Goal: Transaction & Acquisition: Purchase product/service

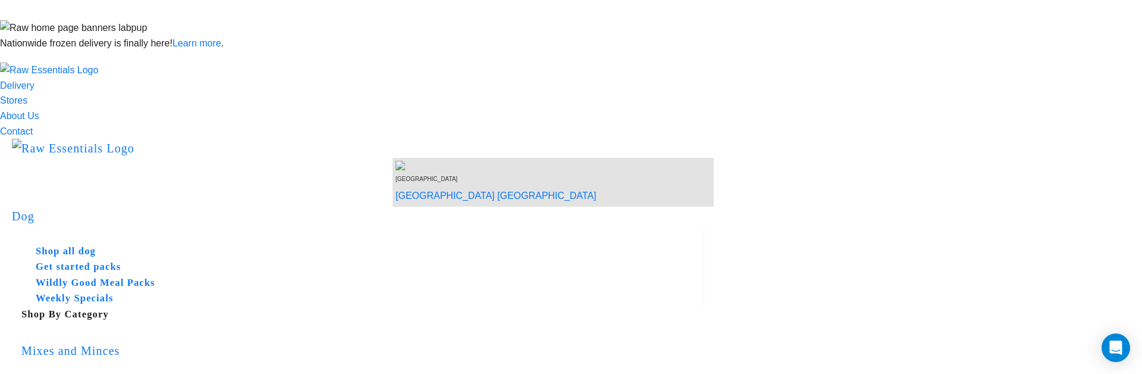
copy div "Your order meets the minimum shipping weight requirement."
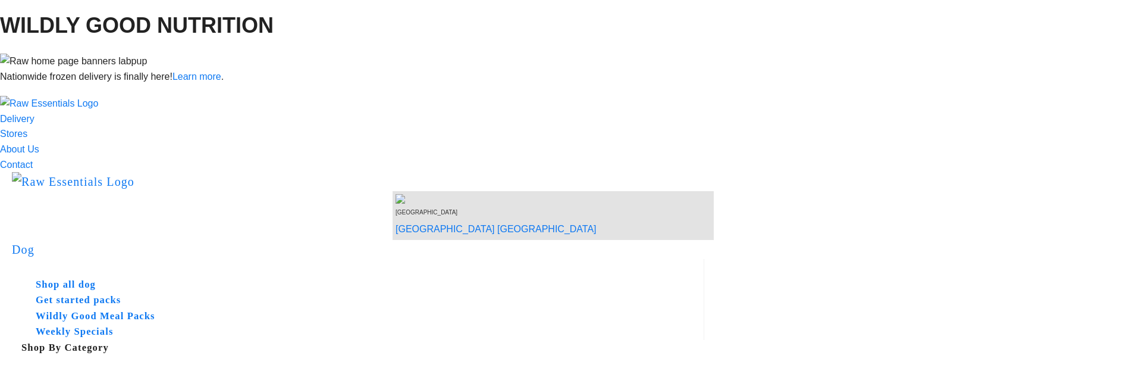
scroll to position [33, 0]
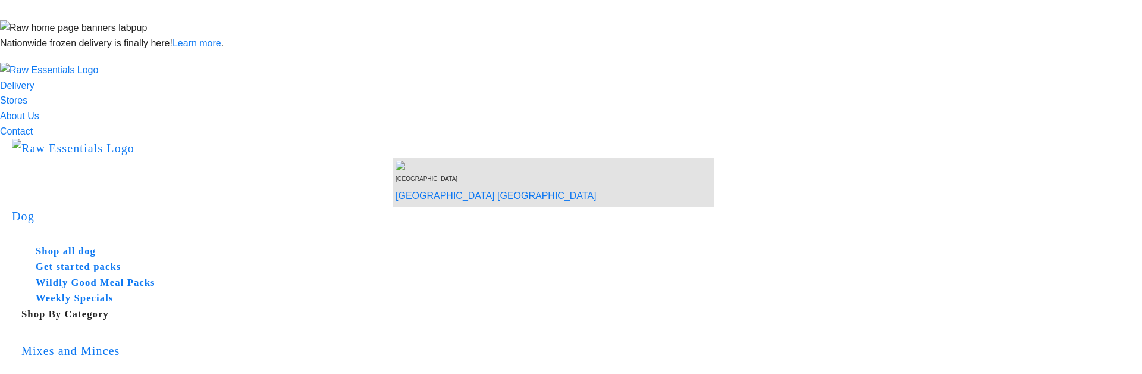
drag, startPoint x: 815, startPoint y: 293, endPoint x: 890, endPoint y: 296, distance: 75.0
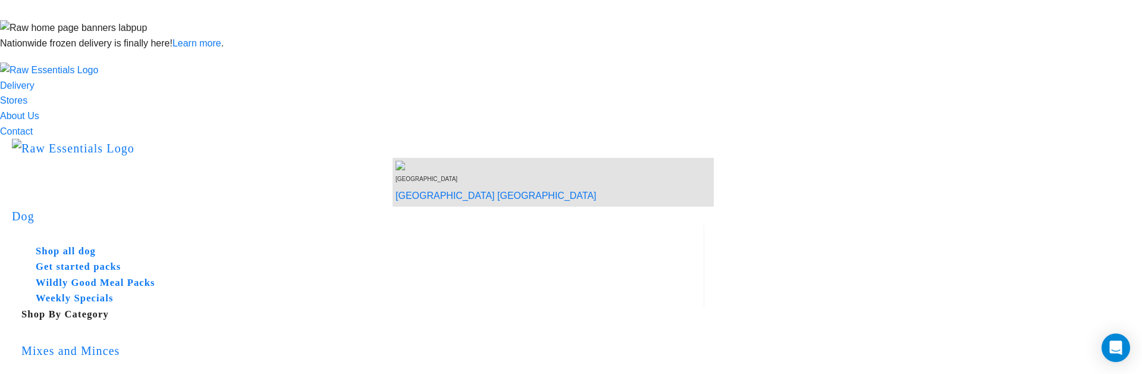
copy div "Your order needs to weigh"
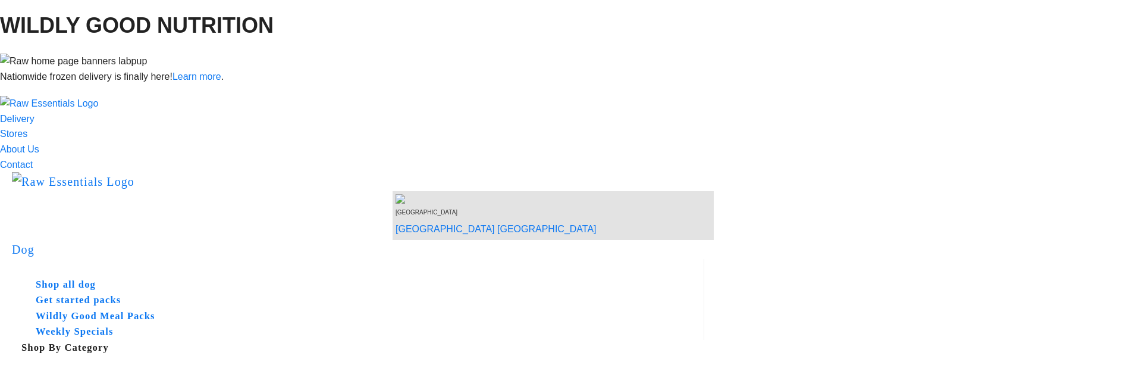
scroll to position [33, 0]
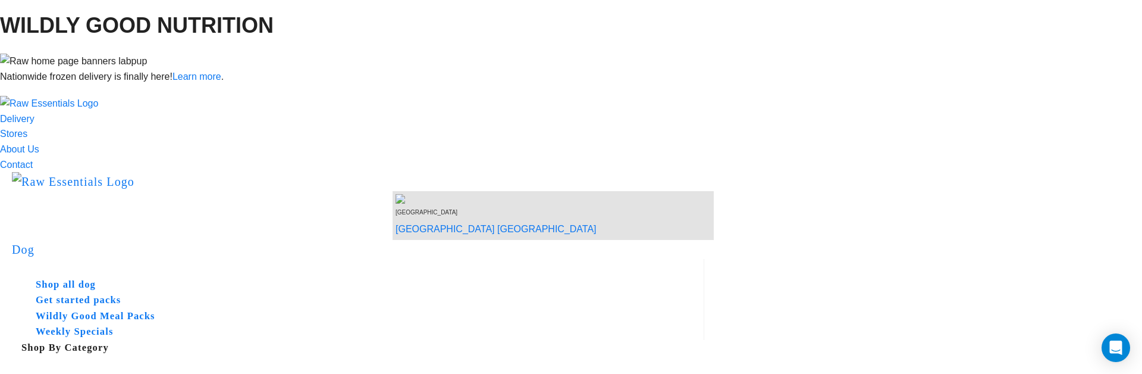
drag, startPoint x: 818, startPoint y: 292, endPoint x: 890, endPoint y: 293, distance: 72.0
copy div "Your order needs to weigh"
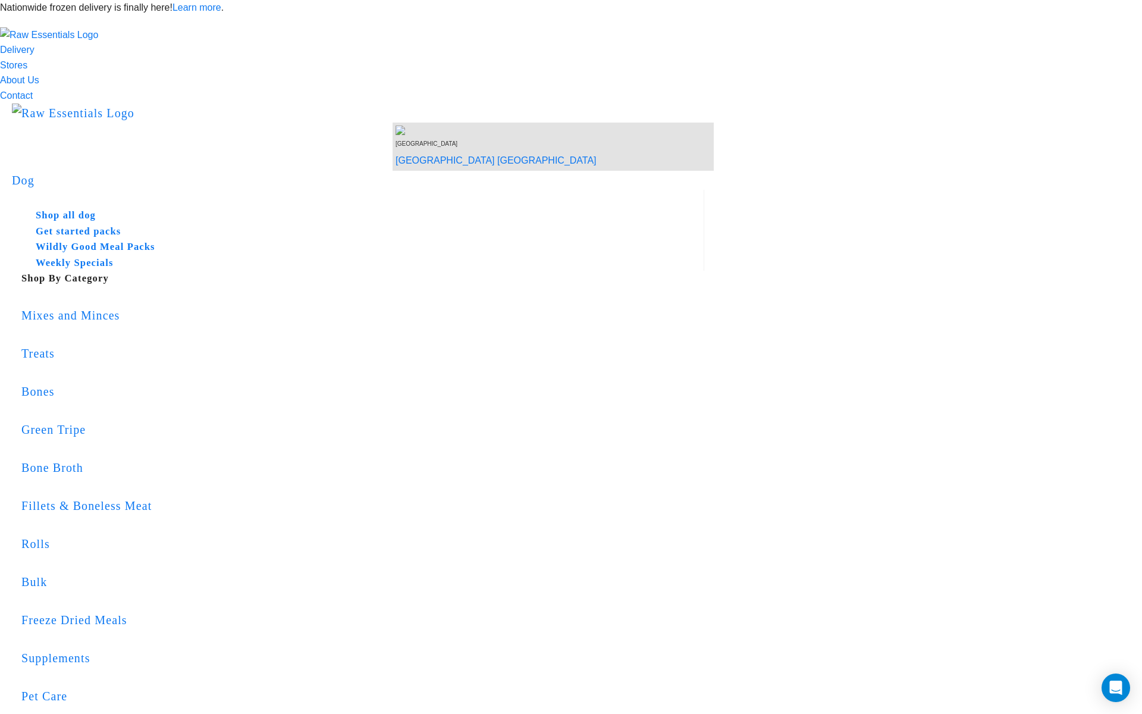
copy td "Your order needs to weigh 4.00kg to meet shipping requirements."
drag, startPoint x: 654, startPoint y: 405, endPoint x: 721, endPoint y: 405, distance: 67.2
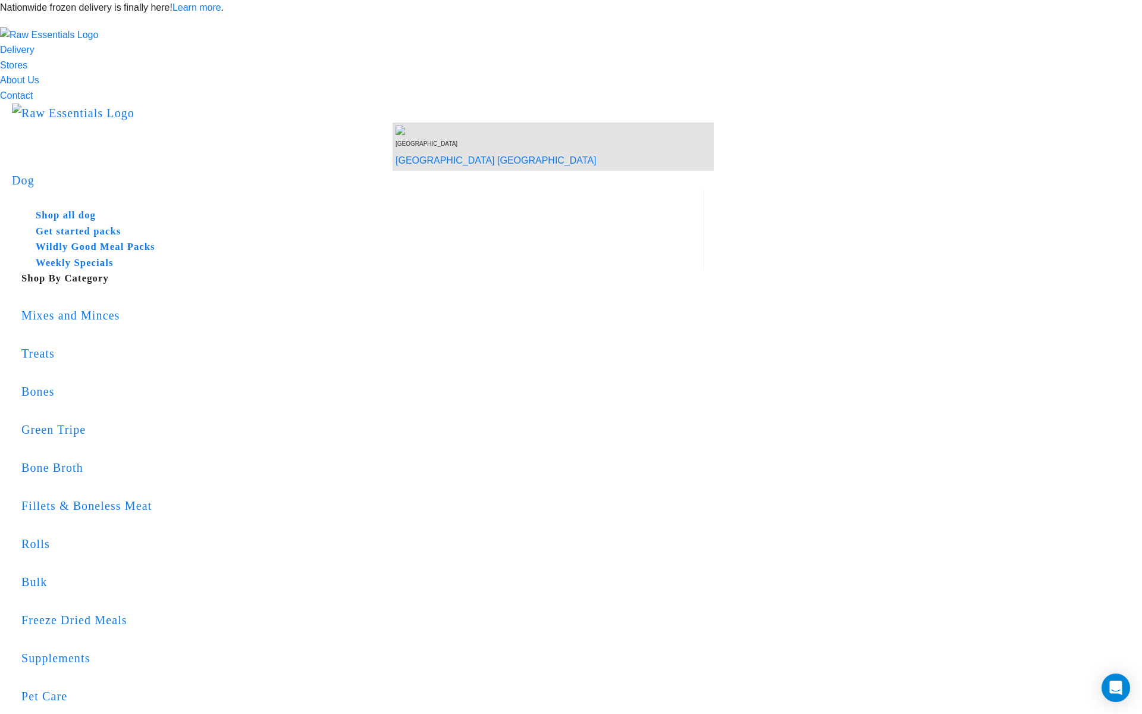
drag, startPoint x: 661, startPoint y: 402, endPoint x: 744, endPoint y: 406, distance: 82.8
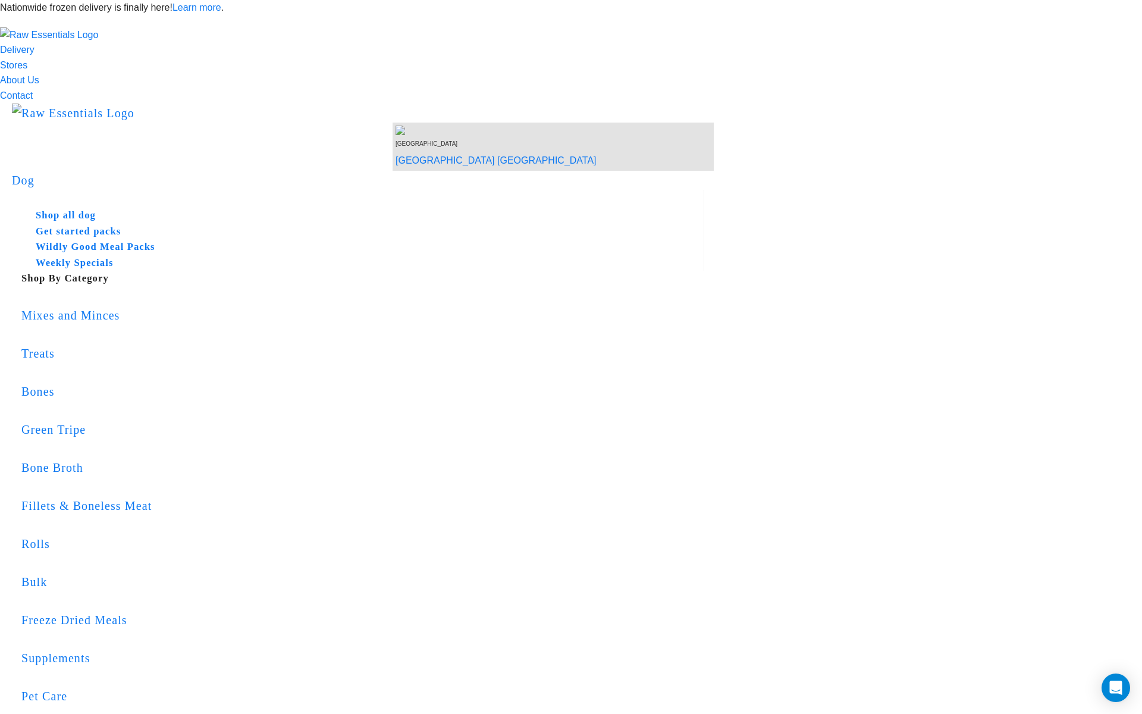
drag, startPoint x: 745, startPoint y: 387, endPoint x: 754, endPoint y: 387, distance: 9.5
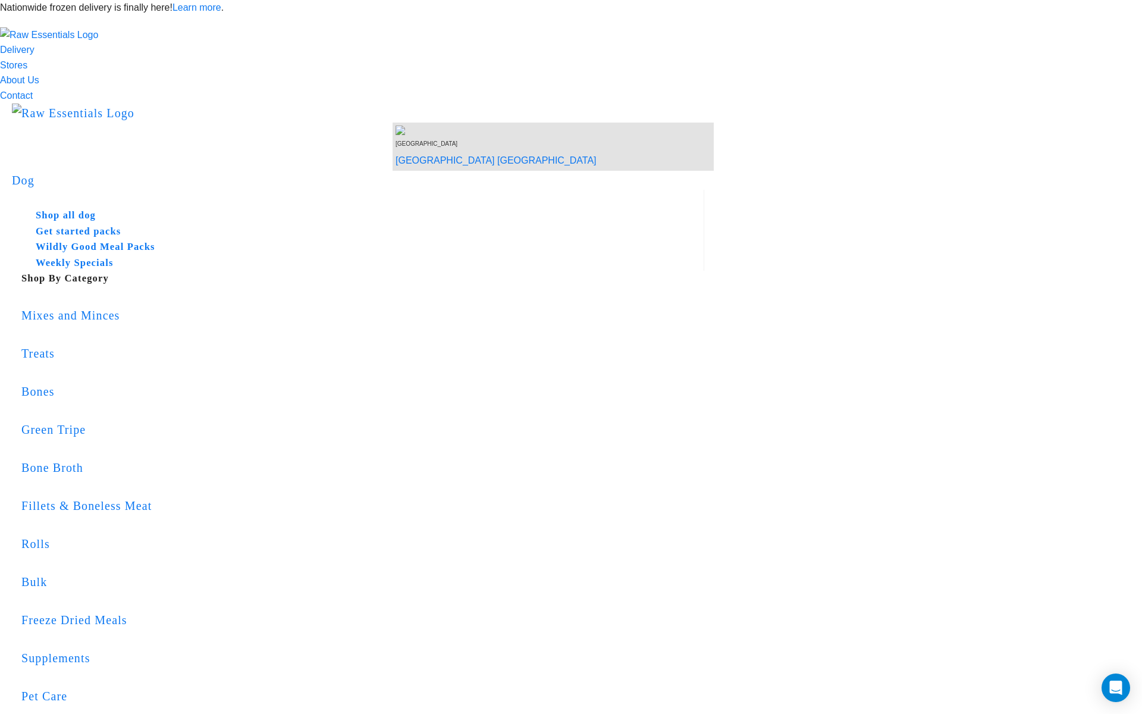
copy div "Order weight"
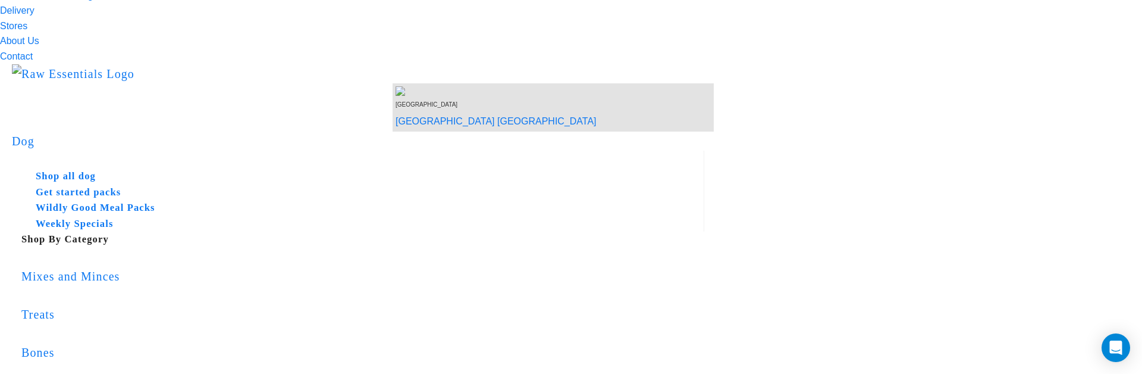
scroll to position [40, 0]
drag, startPoint x: 826, startPoint y: 294, endPoint x: 920, endPoint y: 294, distance: 94.0
copy div "Checking minimum shipping weight"
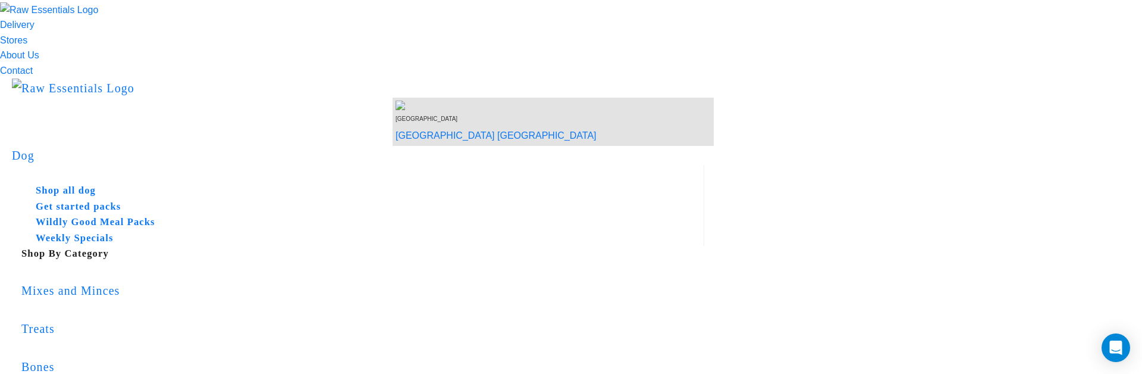
scroll to position [18, 0]
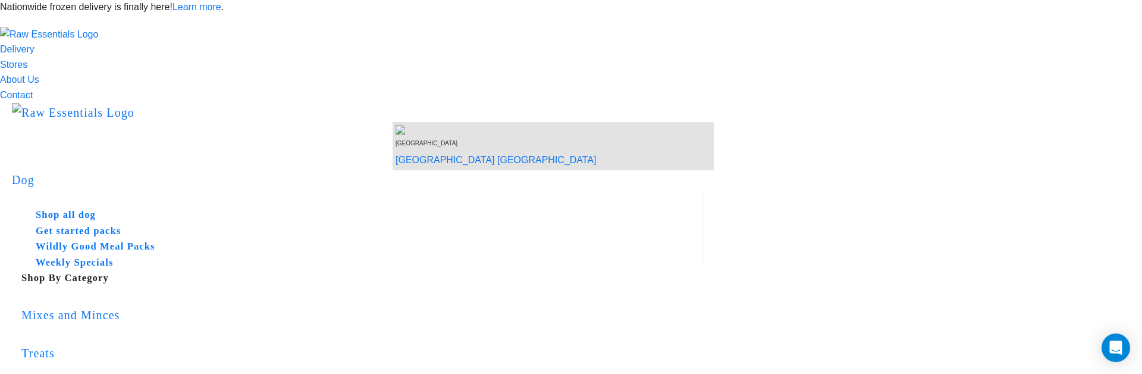
scroll to position [0, 0]
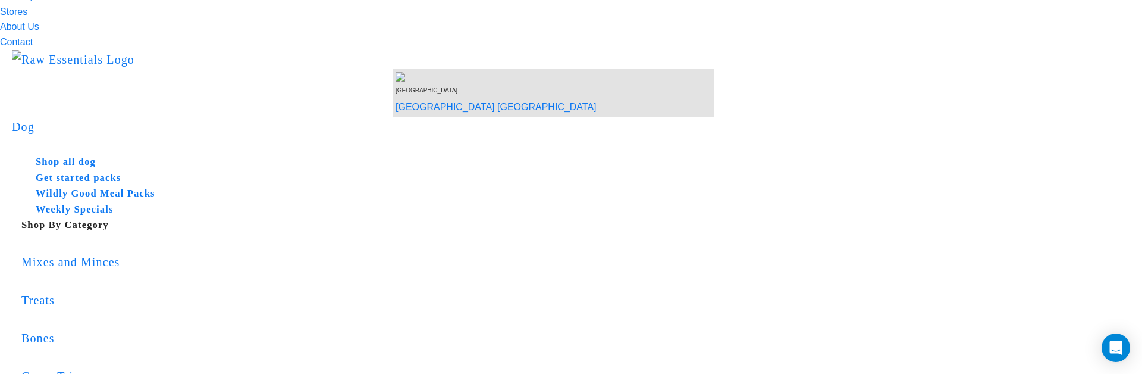
scroll to position [20, 0]
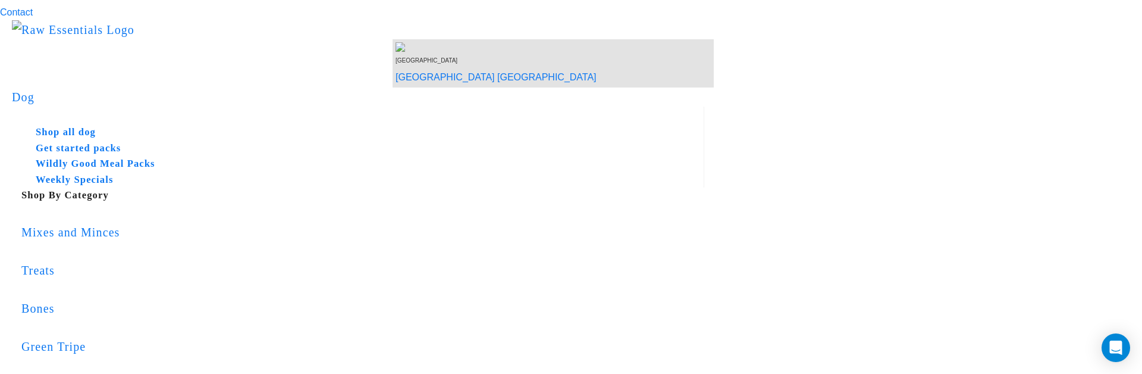
scroll to position [86, 0]
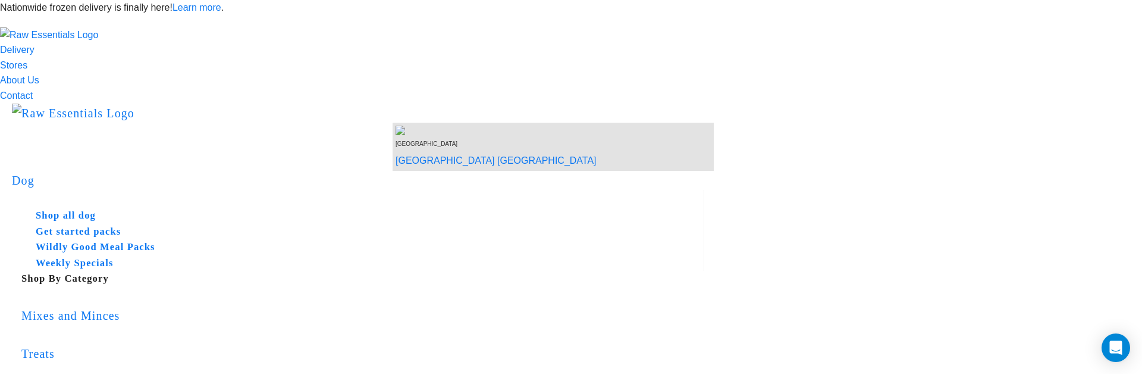
click at [35, 55] on link "Delivery" at bounding box center [17, 50] width 35 height 10
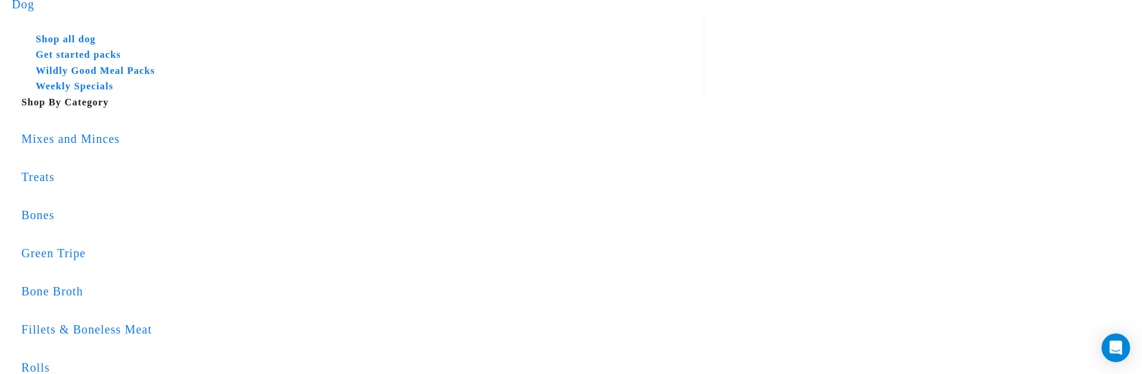
scroll to position [203, 0]
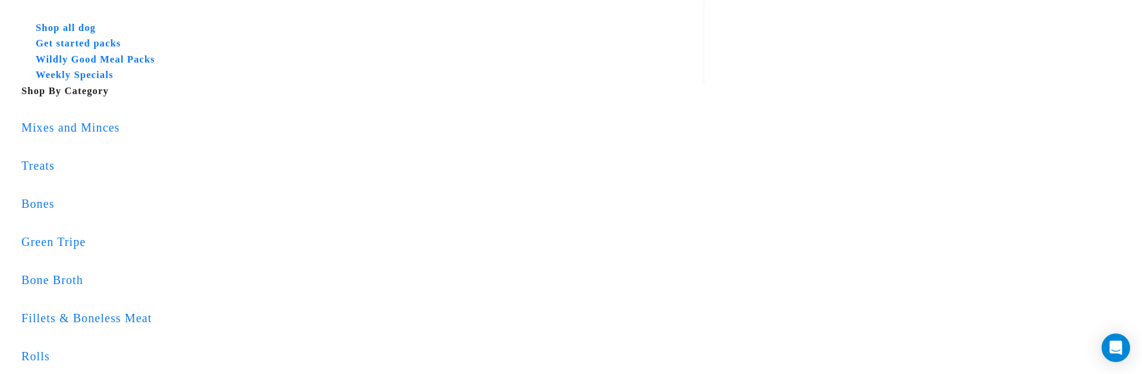
type input "1010"
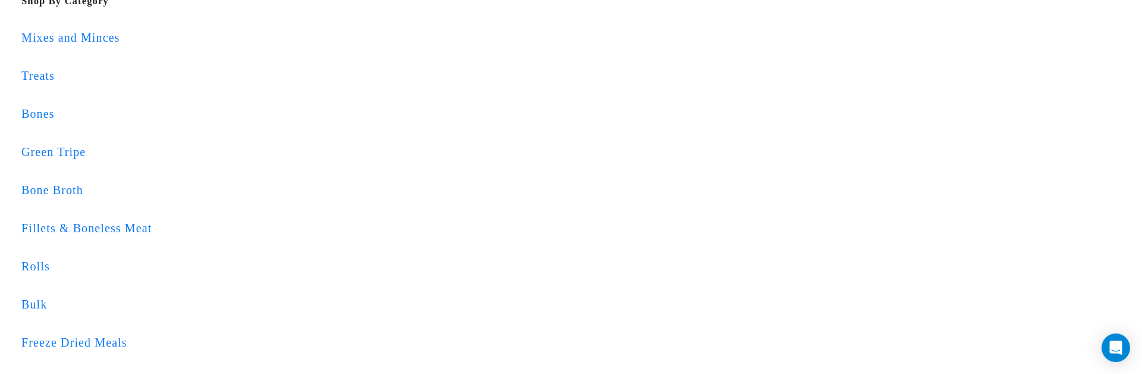
scroll to position [298, 0]
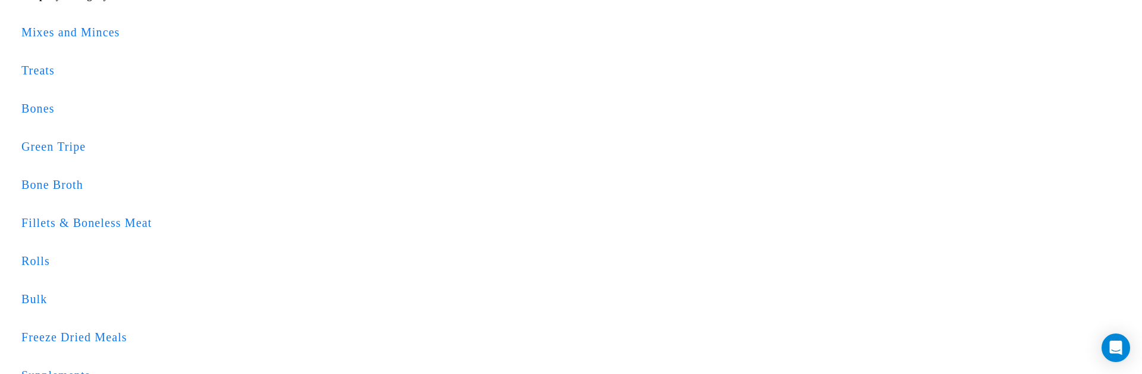
copy div "This Post Code has no available shipping options."
